Goal: Task Accomplishment & Management: Use online tool/utility

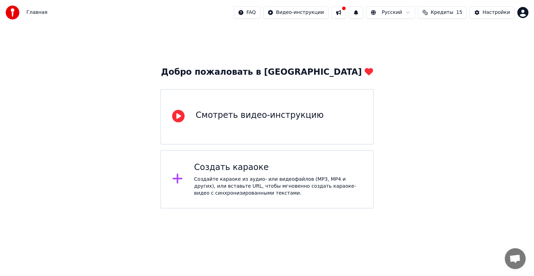
click at [235, 185] on div "Создайте караоке из аудио- или видеофайлов (MP3, MP4 и других), или вставьте UR…" at bounding box center [278, 186] width 168 height 21
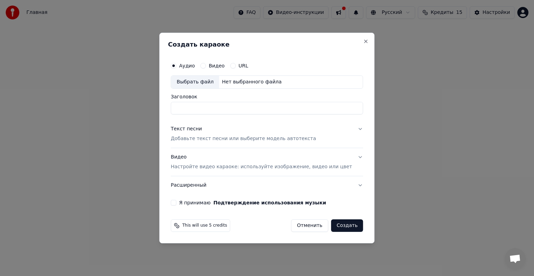
click at [221, 63] on label "Видео" at bounding box center [217, 65] width 16 height 5
click at [206, 63] on button "Видео" at bounding box center [203, 66] width 6 height 6
click at [212, 106] on input "Заголовок" at bounding box center [267, 108] width 192 height 13
type input "******"
click at [296, 138] on p "Добавьте текст песни или выберите модель автотекста" at bounding box center [243, 138] width 145 height 7
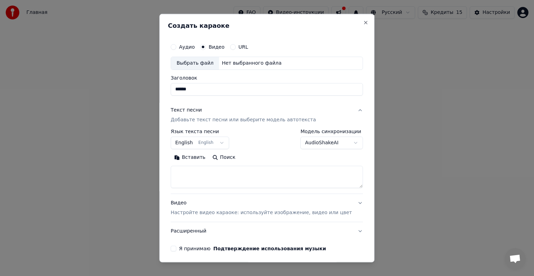
click at [226, 143] on button "English English" at bounding box center [200, 143] width 58 height 13
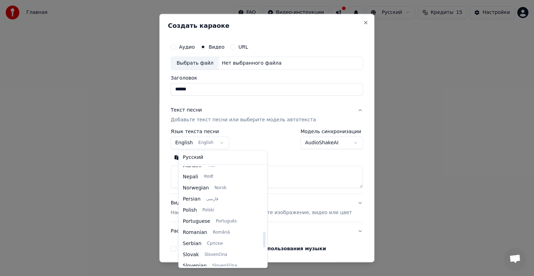
scroll to position [412, 0]
drag, startPoint x: 257, startPoint y: 184, endPoint x: 262, endPoint y: 240, distance: 56.3
click at [263, 240] on div at bounding box center [264, 239] width 2 height 16
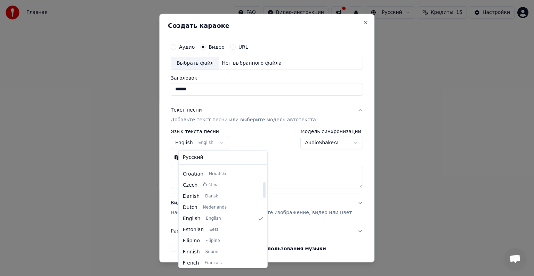
scroll to position [100, 0]
drag, startPoint x: 256, startPoint y: 236, endPoint x: 257, endPoint y: 187, distance: 49.1
click at [263, 187] on div at bounding box center [264, 190] width 2 height 16
select select "**"
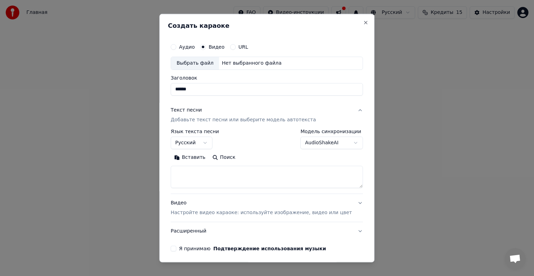
click at [341, 143] on button "AudioShakeAI" at bounding box center [332, 143] width 63 height 13
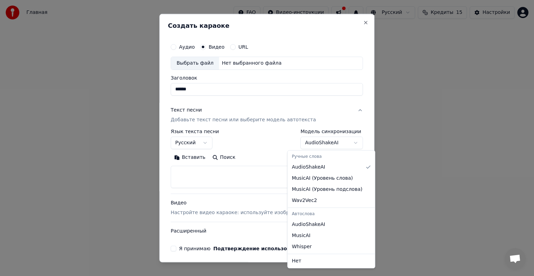
click at [341, 143] on body "**********" at bounding box center [267, 104] width 534 height 209
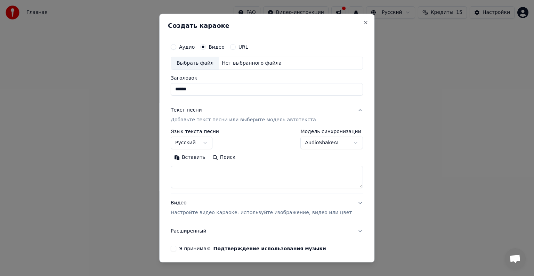
click at [202, 170] on textarea at bounding box center [267, 177] width 192 height 22
click at [205, 173] on textarea at bounding box center [257, 177] width 172 height 22
click at [197, 178] on textarea at bounding box center [257, 177] width 172 height 22
click at [196, 174] on textarea at bounding box center [257, 177] width 172 height 22
click at [191, 173] on textarea at bounding box center [257, 177] width 172 height 22
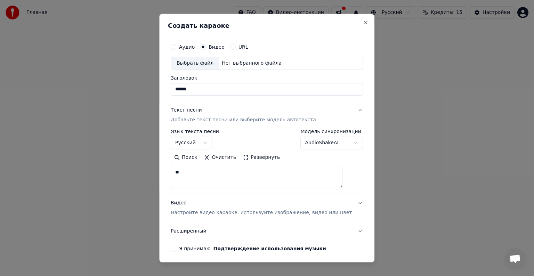
click at [199, 65] on div "Выбрать файл" at bounding box center [195, 63] width 48 height 13
click at [228, 171] on textarea at bounding box center [257, 177] width 172 height 22
click at [221, 173] on textarea at bounding box center [257, 177] width 172 height 22
click at [212, 157] on button "Очистить" at bounding box center [220, 157] width 39 height 11
click at [198, 160] on button "Вставить" at bounding box center [190, 157] width 38 height 11
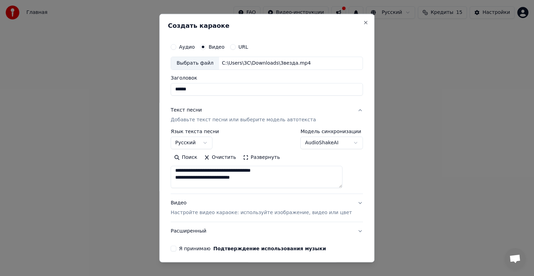
scroll to position [123, 0]
click at [255, 184] on textarea "**********" at bounding box center [257, 177] width 172 height 22
type textarea "**********"
click at [286, 213] on p "Настройте видео караоке: используйте изображение, видео или цвет" at bounding box center [261, 212] width 181 height 7
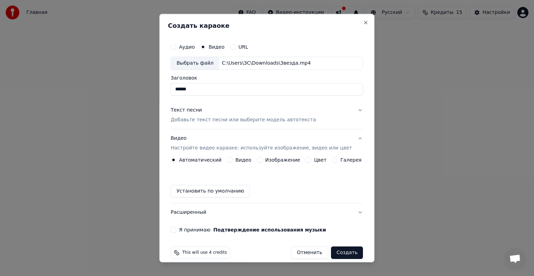
click at [231, 159] on button "Видео" at bounding box center [230, 160] width 6 height 6
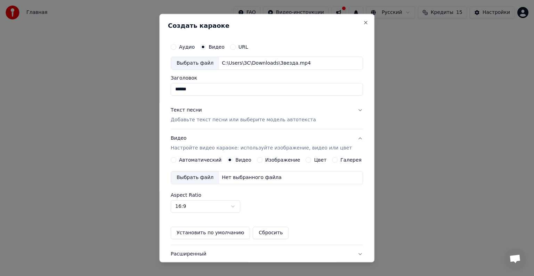
click at [306, 159] on button "Цвет" at bounding box center [309, 160] width 6 height 6
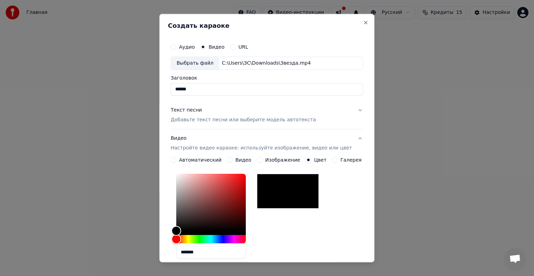
click at [231, 160] on button "Видео" at bounding box center [230, 160] width 6 height 6
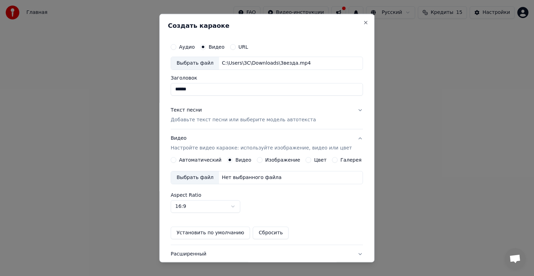
click at [202, 177] on div "Выбрать файл" at bounding box center [195, 178] width 48 height 13
click at [350, 204] on div "Aspect Ratio 16:9 **** **** *** *** ***" at bounding box center [267, 203] width 192 height 20
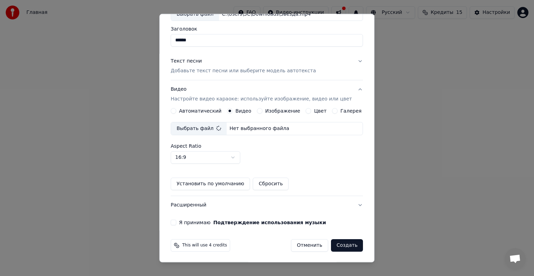
click at [350, 204] on button "Расширенный" at bounding box center [267, 205] width 192 height 18
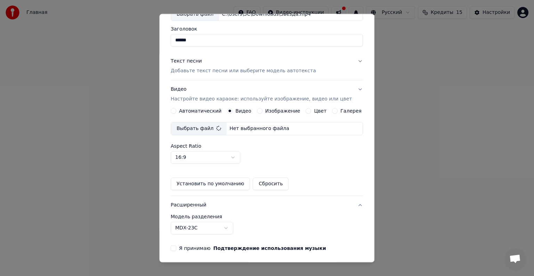
scroll to position [0, 0]
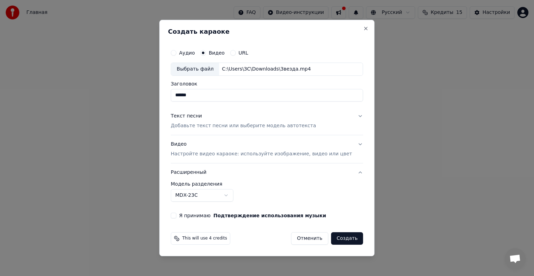
click at [176, 214] on button "Я принимаю Подтверждение использования музыки" at bounding box center [174, 216] width 6 height 6
click at [176, 216] on button "Я принимаю Подтверждение использования музыки" at bounding box center [174, 216] width 6 height 6
click at [291, 125] on p "Добавьте текст песни или выберите модель автотекста" at bounding box center [243, 125] width 145 height 7
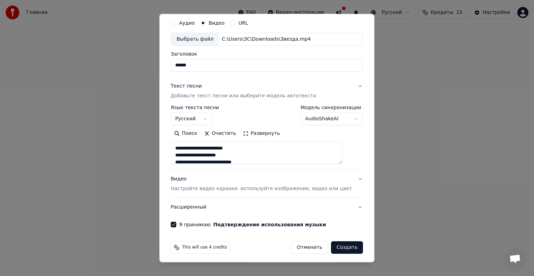
scroll to position [26, 0]
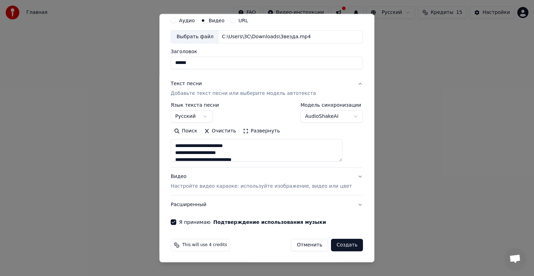
click at [336, 247] on button "Создать" at bounding box center [347, 245] width 32 height 13
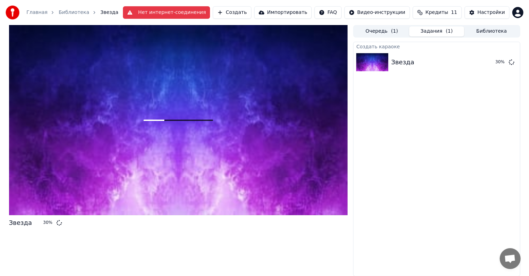
click at [191, 14] on button "Нет интернет-соединения" at bounding box center [166, 12] width 87 height 13
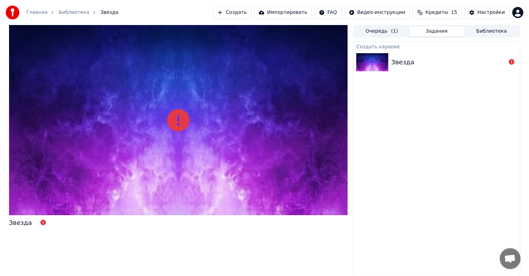
click at [199, 133] on div at bounding box center [178, 120] width 339 height 190
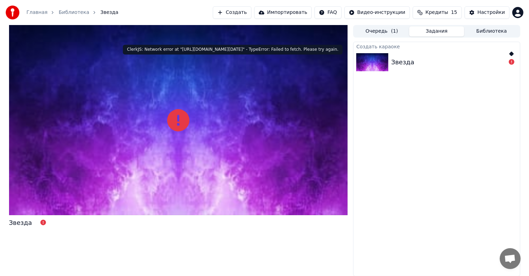
click at [509, 63] on icon at bounding box center [511, 62] width 6 height 6
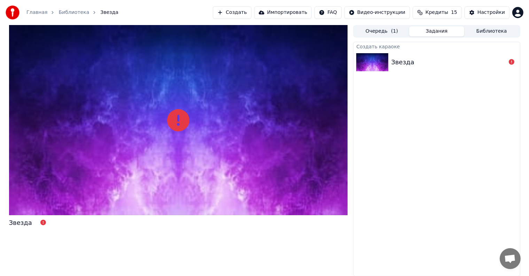
click at [418, 63] on div "Звезда" at bounding box center [448, 62] width 114 height 10
click at [374, 62] on img at bounding box center [372, 62] width 32 height 18
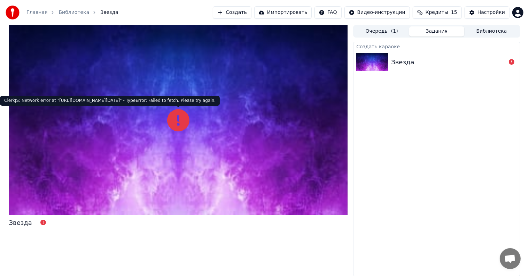
click at [179, 122] on icon at bounding box center [178, 120] width 22 height 22
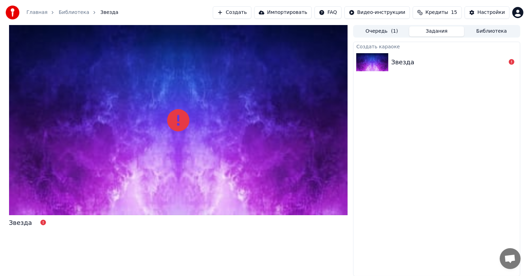
click at [179, 122] on icon at bounding box center [178, 120] width 22 height 22
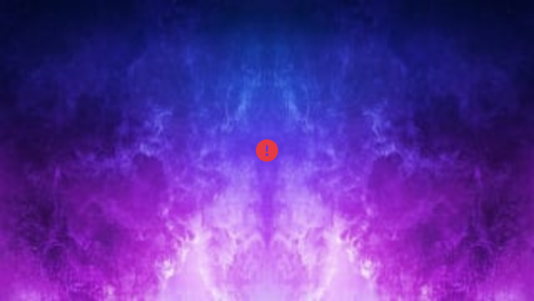
click at [512, 276] on div at bounding box center [267, 150] width 534 height 301
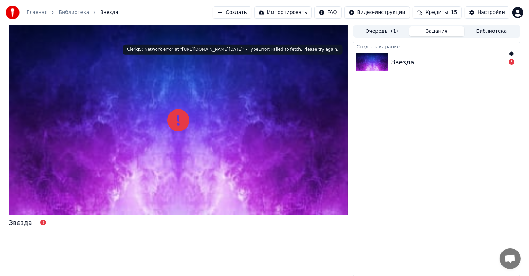
click at [510, 62] on icon at bounding box center [511, 62] width 6 height 6
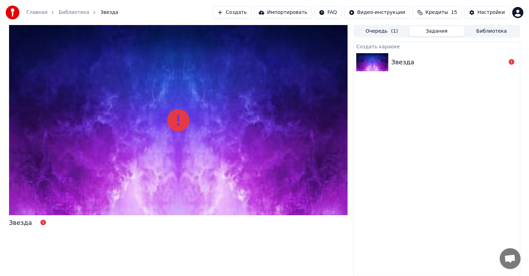
click at [244, 12] on button "Создать" at bounding box center [232, 12] width 38 height 13
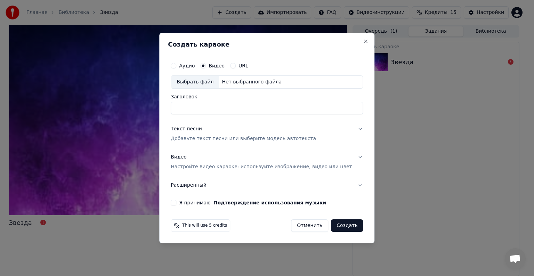
click at [299, 138] on p "Добавьте текст песни или выберите модель автотекста" at bounding box center [243, 138] width 145 height 7
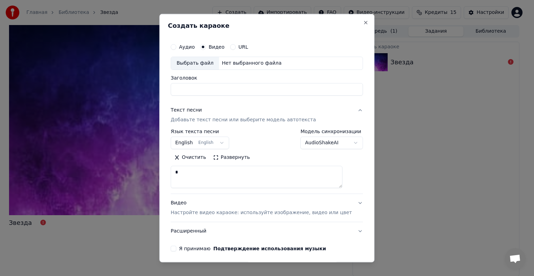
click at [200, 158] on button "Очистить" at bounding box center [190, 157] width 39 height 11
click at [197, 157] on button "Вставить" at bounding box center [190, 157] width 38 height 11
click at [237, 181] on textarea "**********" at bounding box center [257, 177] width 172 height 22
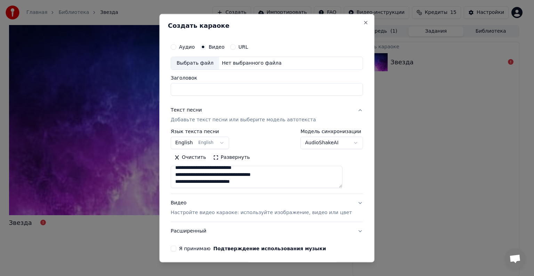
type textarea "**********"
click at [225, 142] on button "English English" at bounding box center [200, 143] width 58 height 13
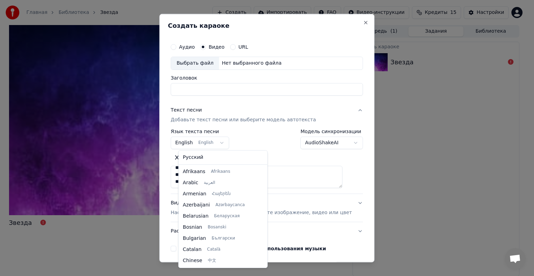
scroll to position [56, 0]
select select "**"
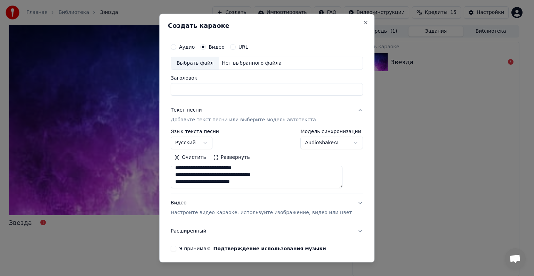
click at [224, 89] on input "Заголовок" at bounding box center [267, 89] width 192 height 13
type input "******"
click at [210, 63] on div "Выбрать файл" at bounding box center [195, 63] width 48 height 13
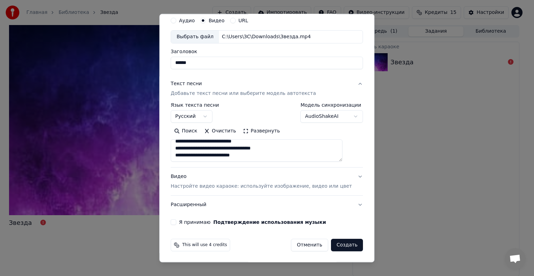
click at [292, 187] on p "Настройте видео караоке: используйте изображение, видео или цвет" at bounding box center [261, 186] width 181 height 7
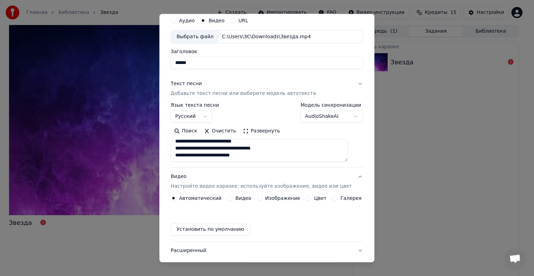
scroll to position [8, 0]
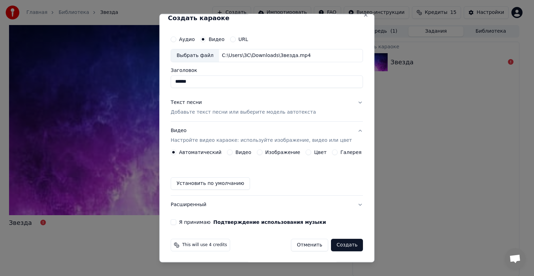
click at [247, 154] on label "Видео" at bounding box center [244, 152] width 16 height 5
click at [233, 154] on button "Видео" at bounding box center [230, 153] width 6 height 6
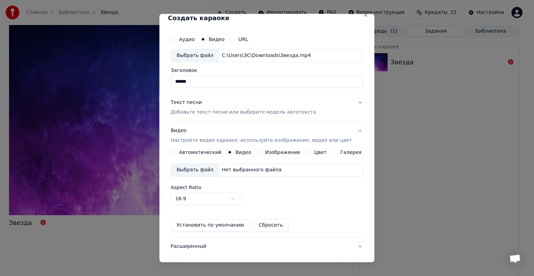
click at [205, 168] on div "Выбрать файл" at bounding box center [195, 170] width 48 height 13
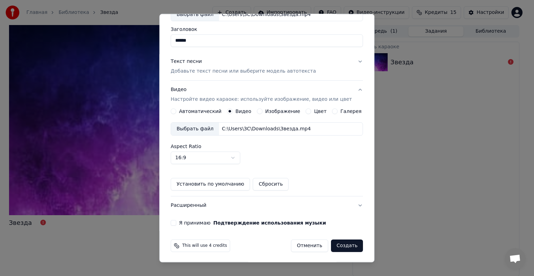
scroll to position [49, 0]
click at [176, 222] on button "Я принимаю Подтверждение использования музыки" at bounding box center [174, 223] width 6 height 6
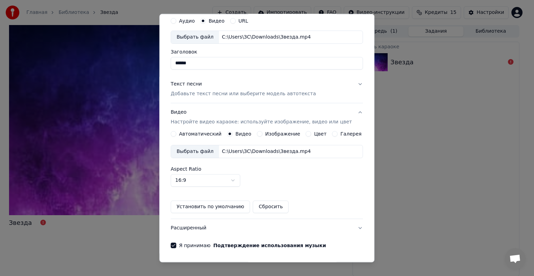
scroll to position [0, 0]
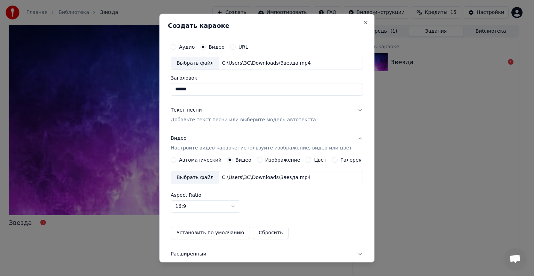
drag, startPoint x: 363, startPoint y: 144, endPoint x: 363, endPoint y: 157, distance: 12.5
click at [363, 157] on div "Создать караоке Аудио Видео URL Выбрать файл C:\Users\ЗС\Downloads\Звезда.mp4 З…" at bounding box center [266, 138] width 215 height 249
click at [349, 110] on button "Текст песни Добавьте текст песни или выберите модель автотекста" at bounding box center [267, 115] width 192 height 28
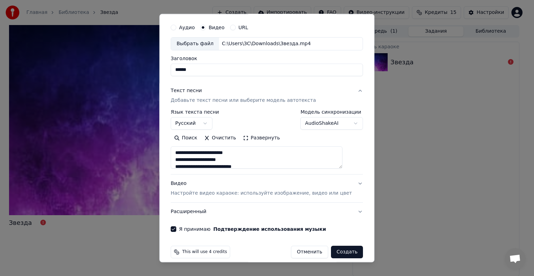
scroll to position [26, 0]
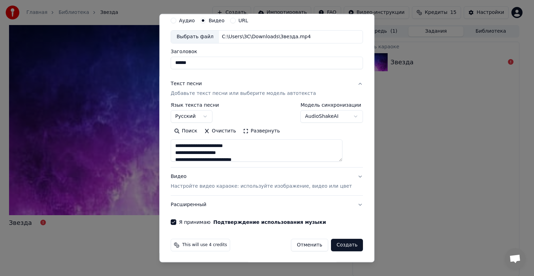
click at [348, 177] on button "Видео Настройте видео караоке: используйте изображение, видео или цвет" at bounding box center [267, 182] width 192 height 28
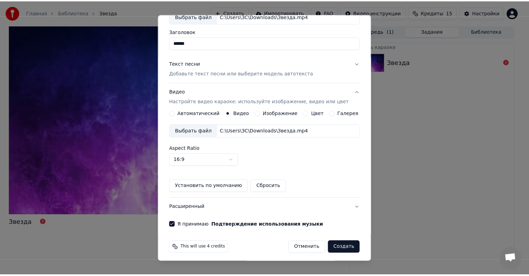
scroll to position [49, 0]
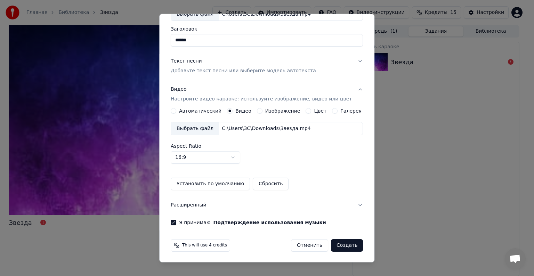
click at [339, 245] on button "Создать" at bounding box center [347, 245] width 32 height 13
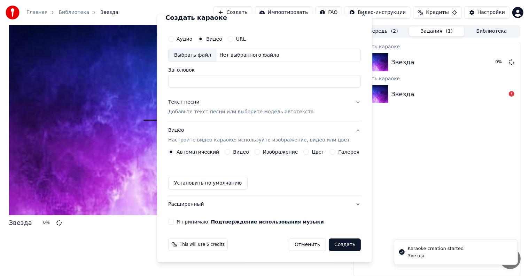
scroll to position [0, 0]
